Goal: Find specific page/section: Find specific page/section

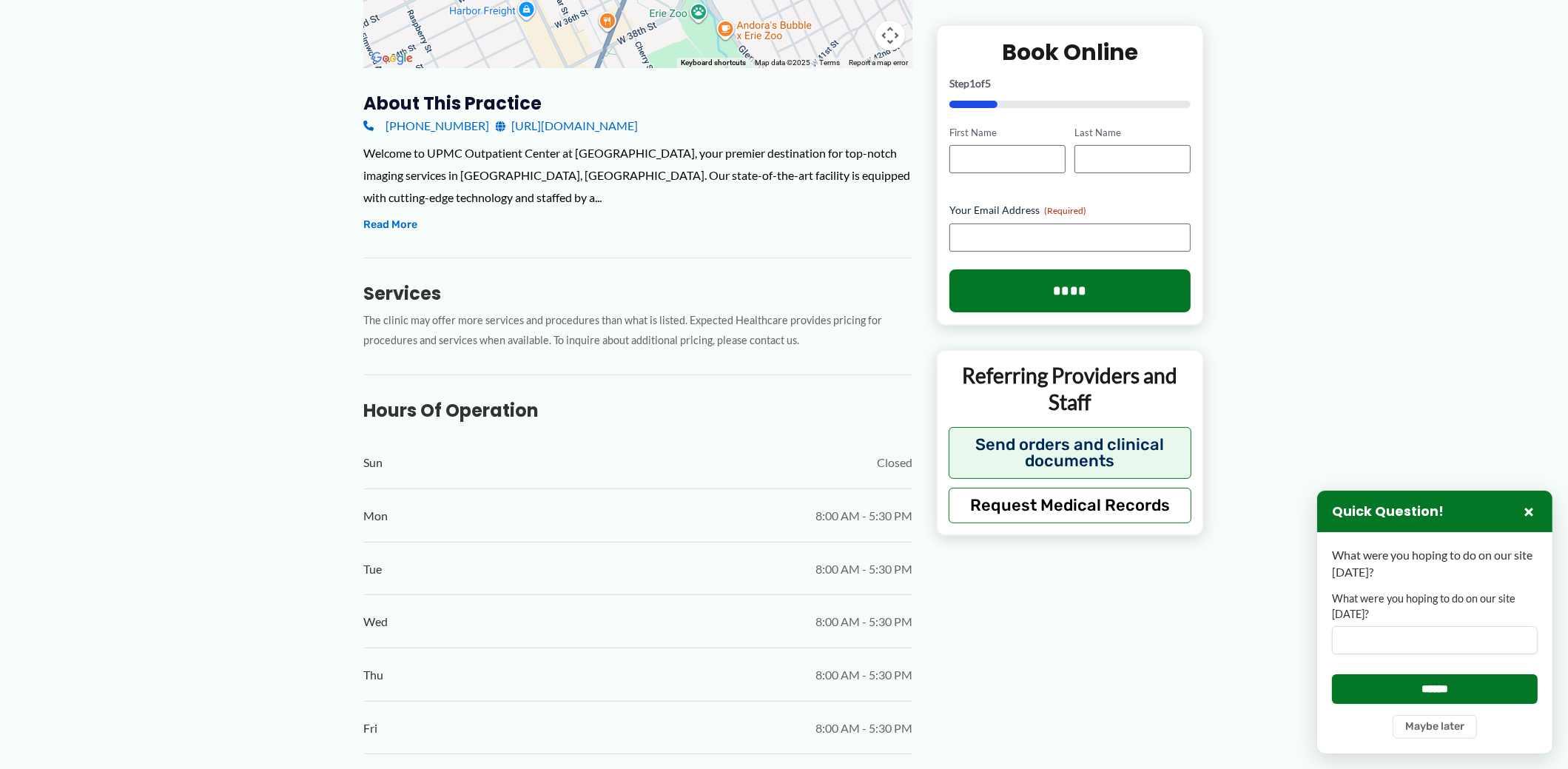
scroll to position [444, 0]
click at [400, 216] on button "Read More" at bounding box center [391, 225] width 54 height 17
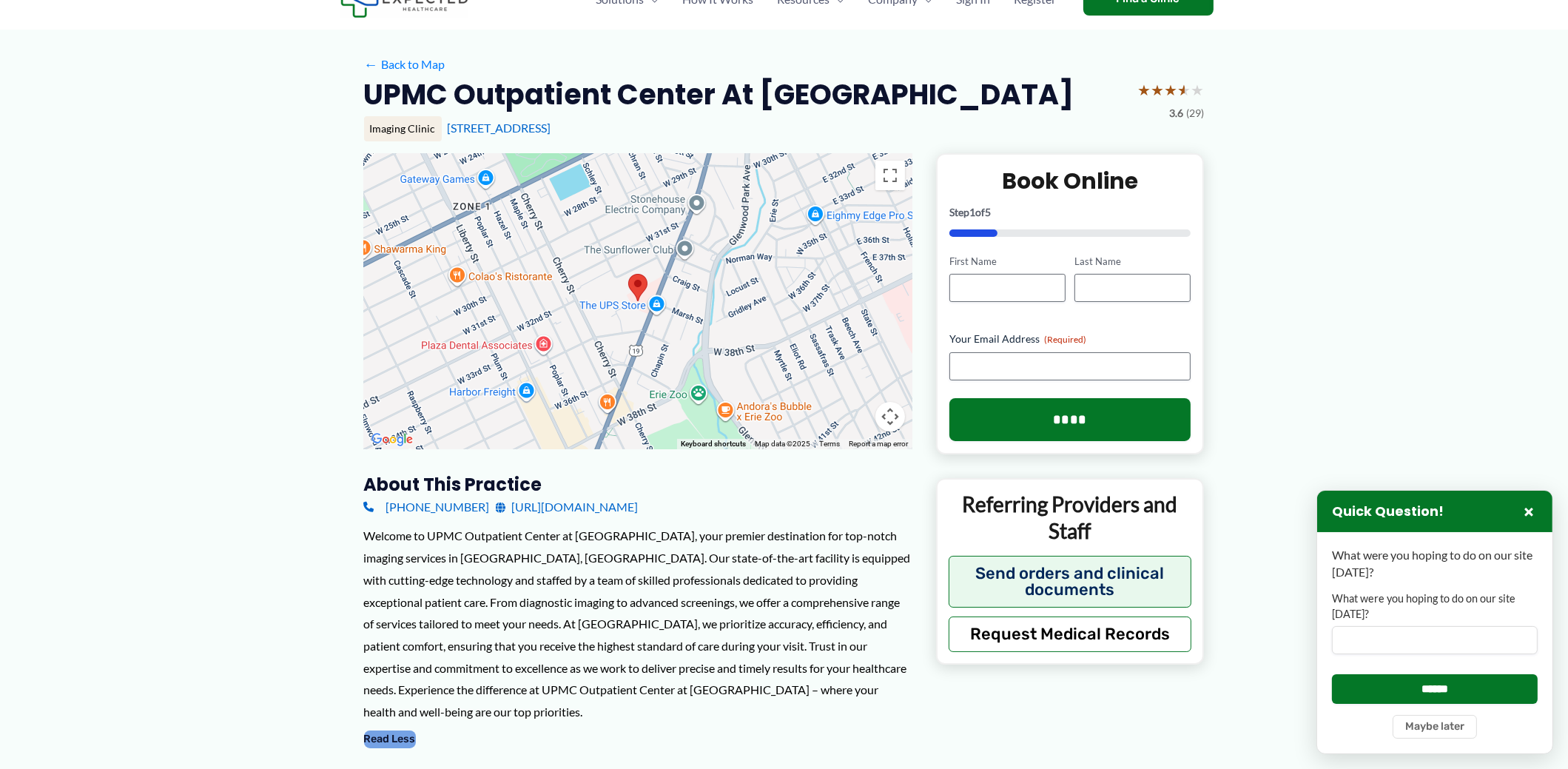
scroll to position [0, 0]
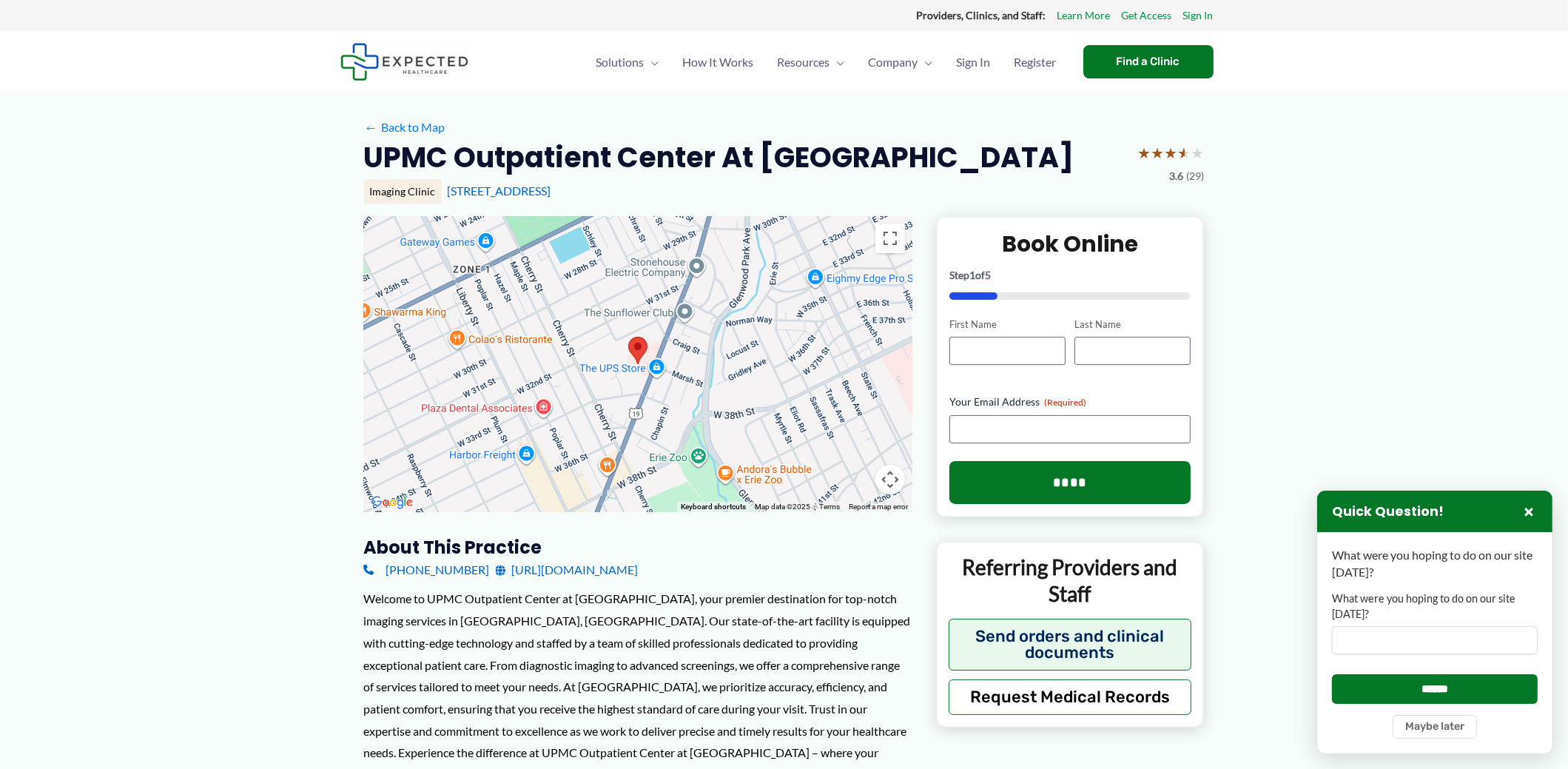
click at [628, 337] on area at bounding box center [628, 337] width 0 height 0
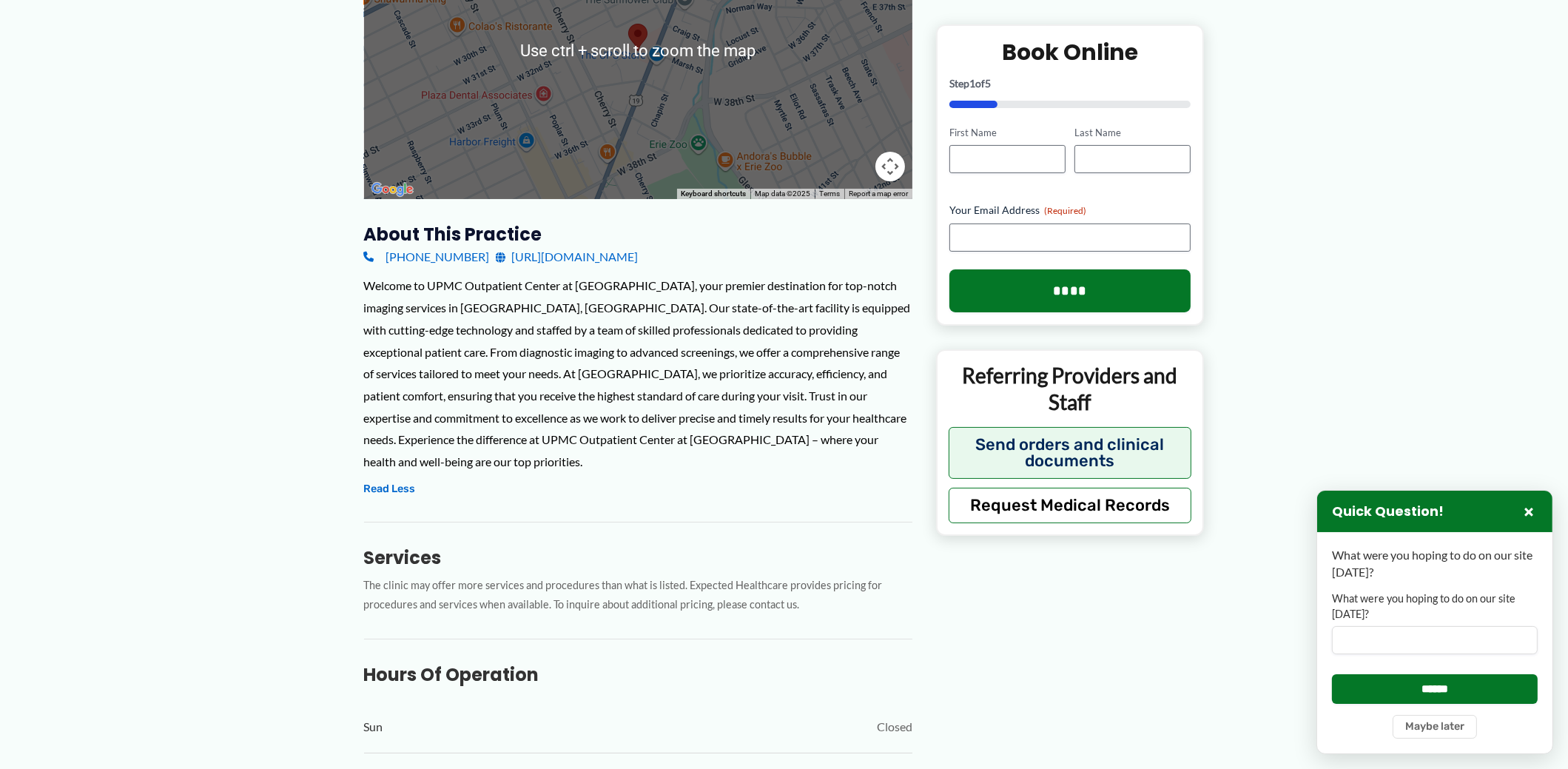
scroll to position [370, 0]
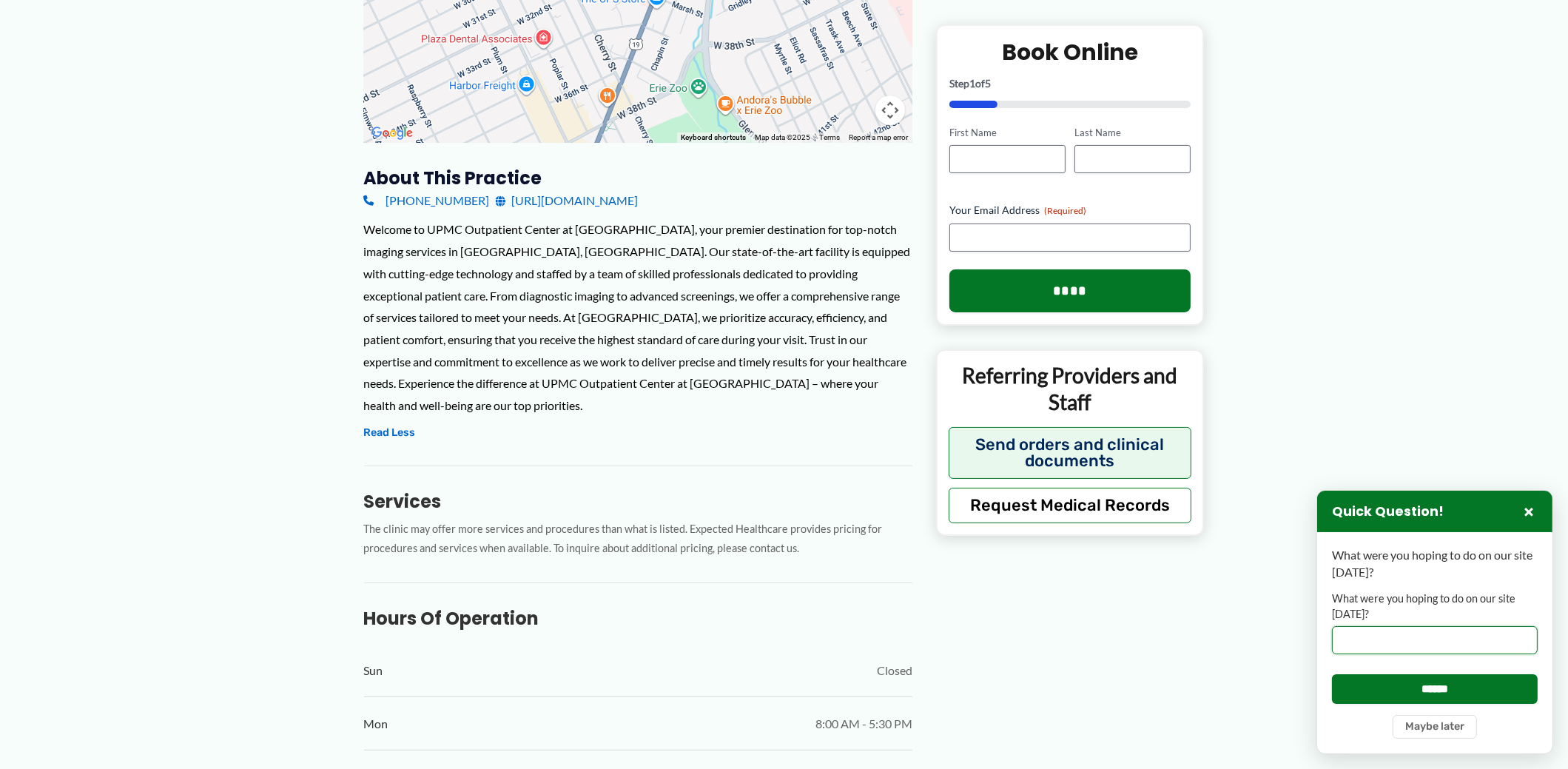
click at [1350, 640] on input "What were you hoping to do on our site [DATE]?" at bounding box center [1435, 641] width 206 height 28
type input "**********"
click at [1332, 675] on input "******" at bounding box center [1435, 689] width 206 height 29
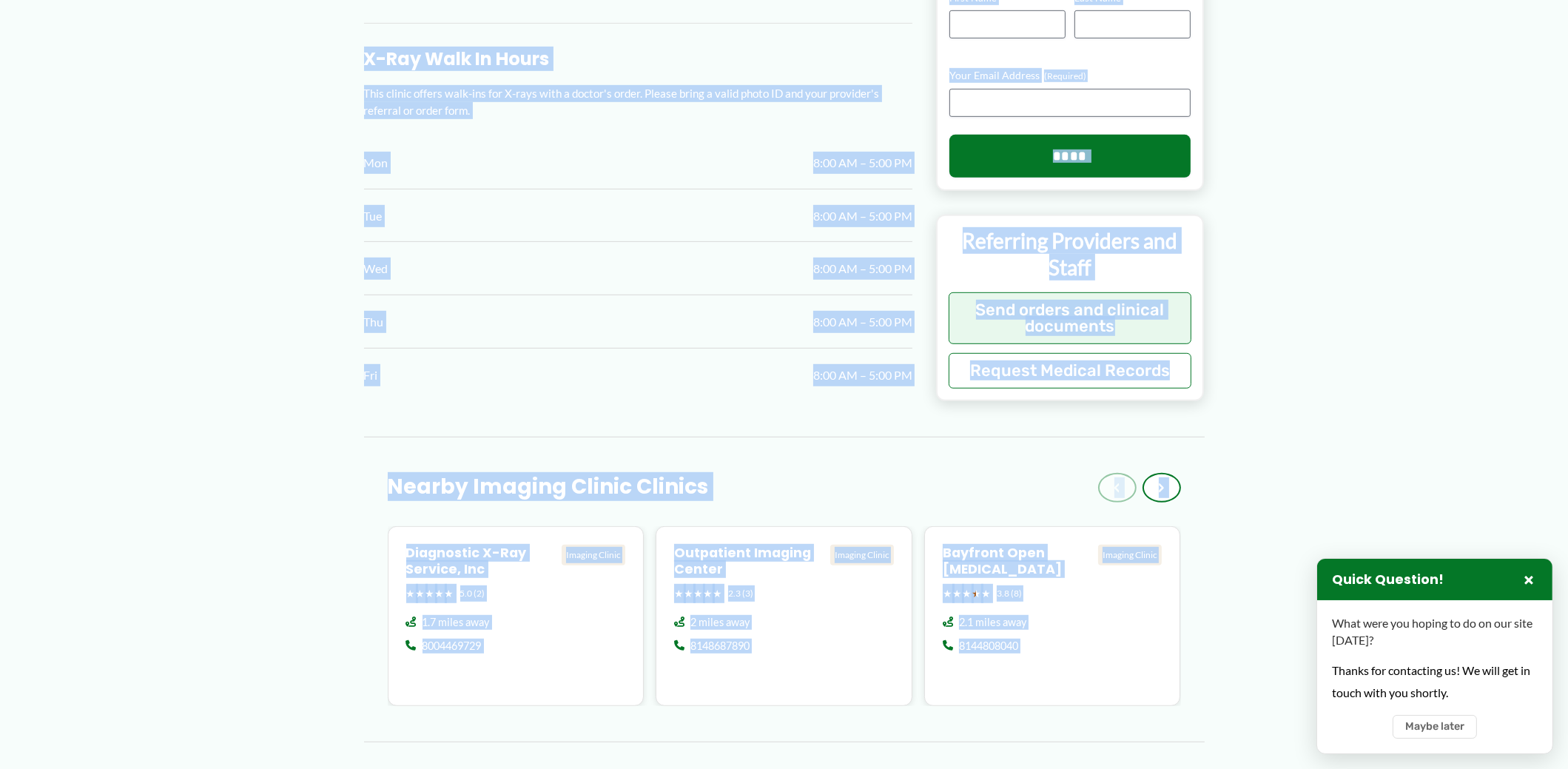
scroll to position [1387, 0]
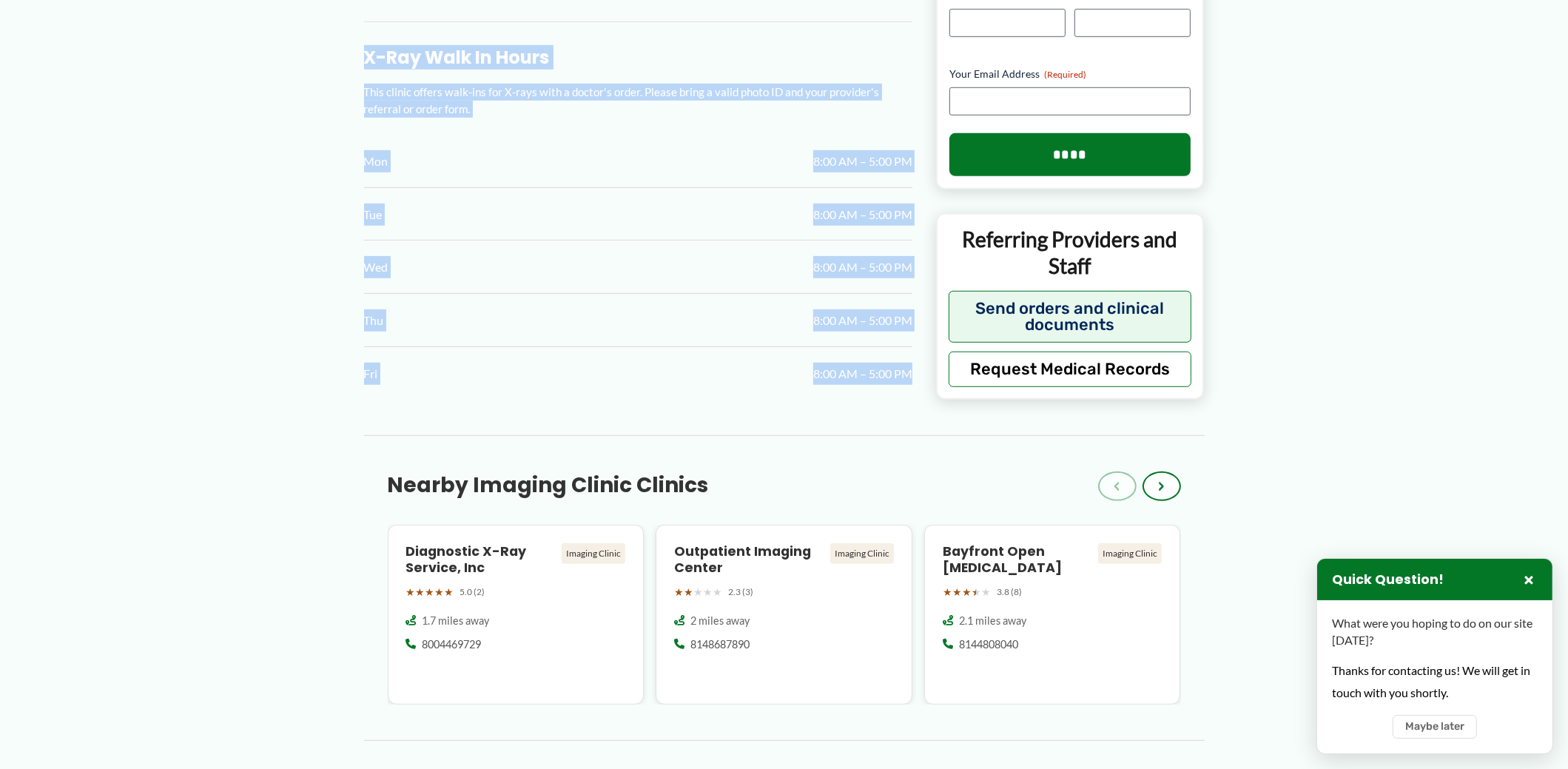
drag, startPoint x: 322, startPoint y: 152, endPoint x: 914, endPoint y: 350, distance: 624.2
click at [914, 350] on div "← Back to Map [GEOGRAPHIC_DATA] at [GEOGRAPHIC_DATA] ★ ★ ★ ★ ★ 3.6 (29) Imaging…" at bounding box center [784, 170] width 1568 height 2929
copy div "LORE Ipsumdolor Sitame co Adipisci Elitse ★ ★ ★ ★ ★ 4.4 (73) Doeiusm Tempor 535…"
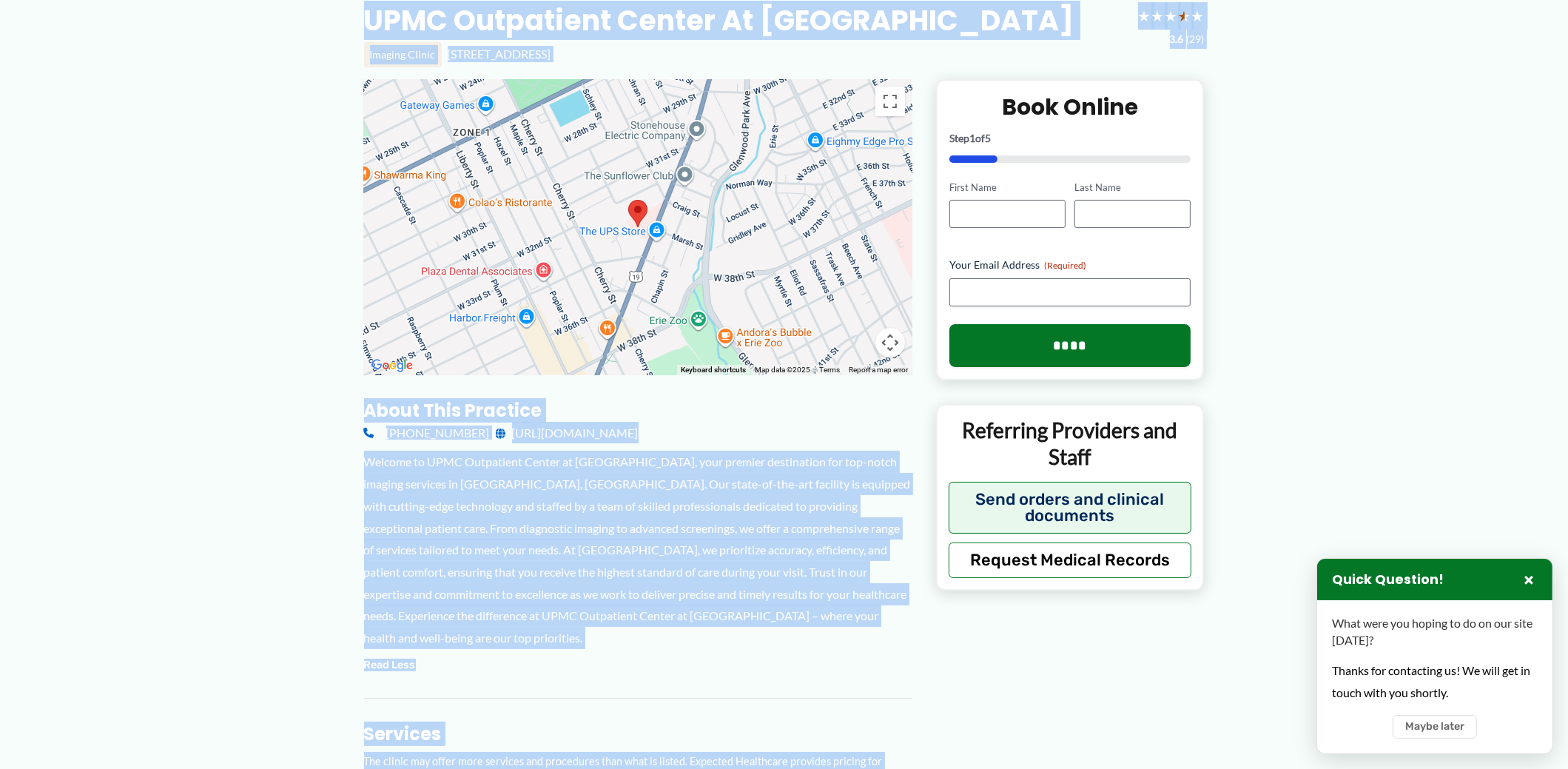
scroll to position [0, 0]
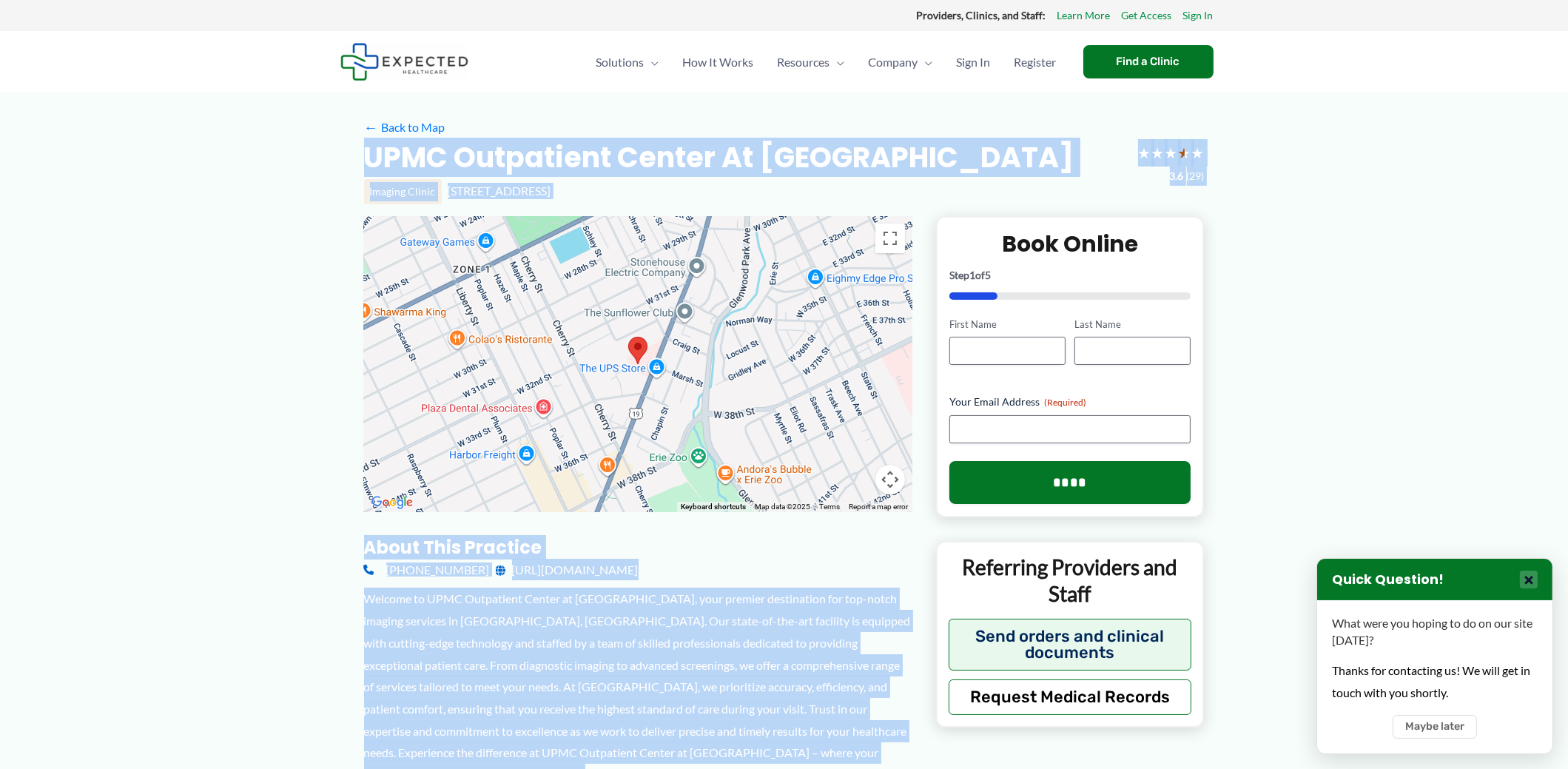
click at [1525, 583] on button "×" at bounding box center [1529, 579] width 17 height 17
